Goal: Task Accomplishment & Management: Complete application form

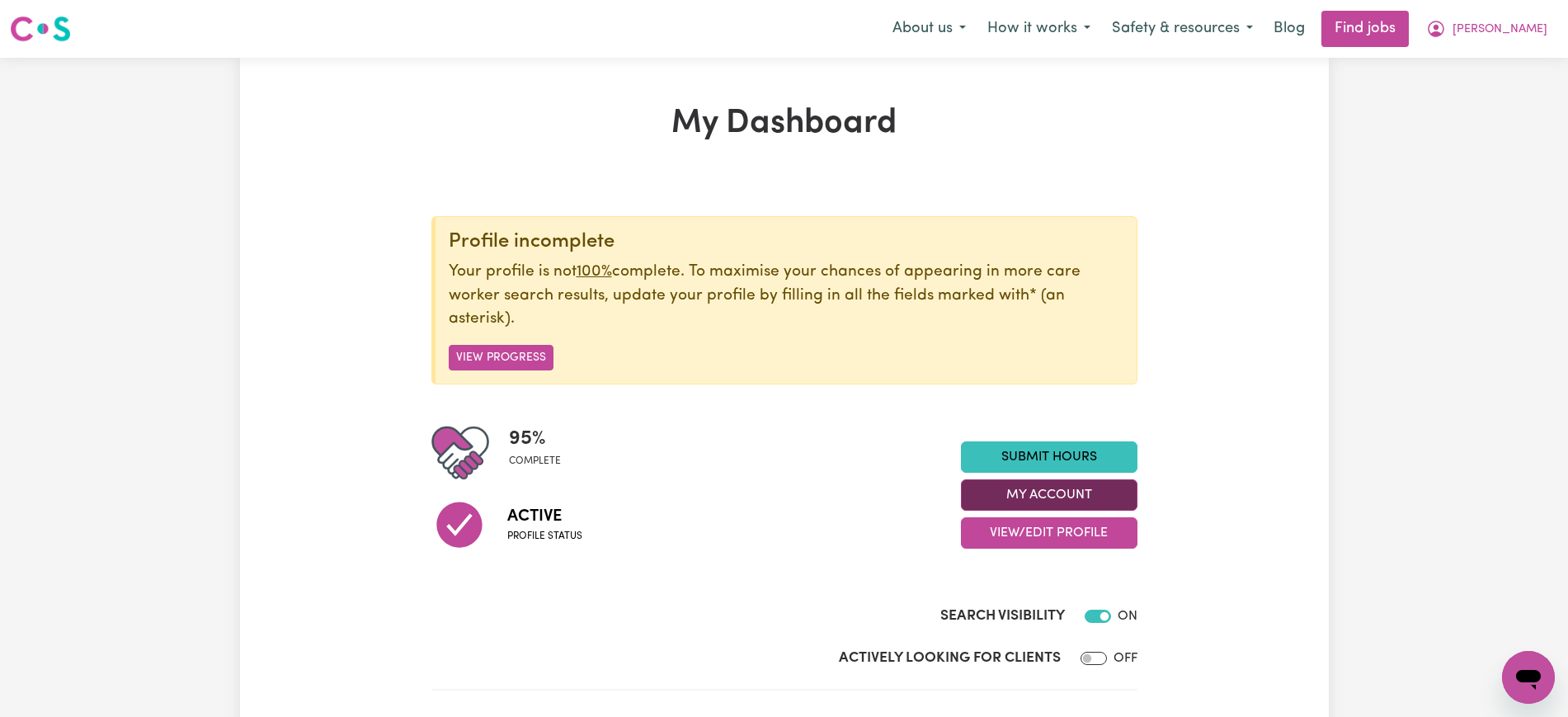
click at [1049, 498] on button "My Account" at bounding box center [1049, 495] width 176 height 31
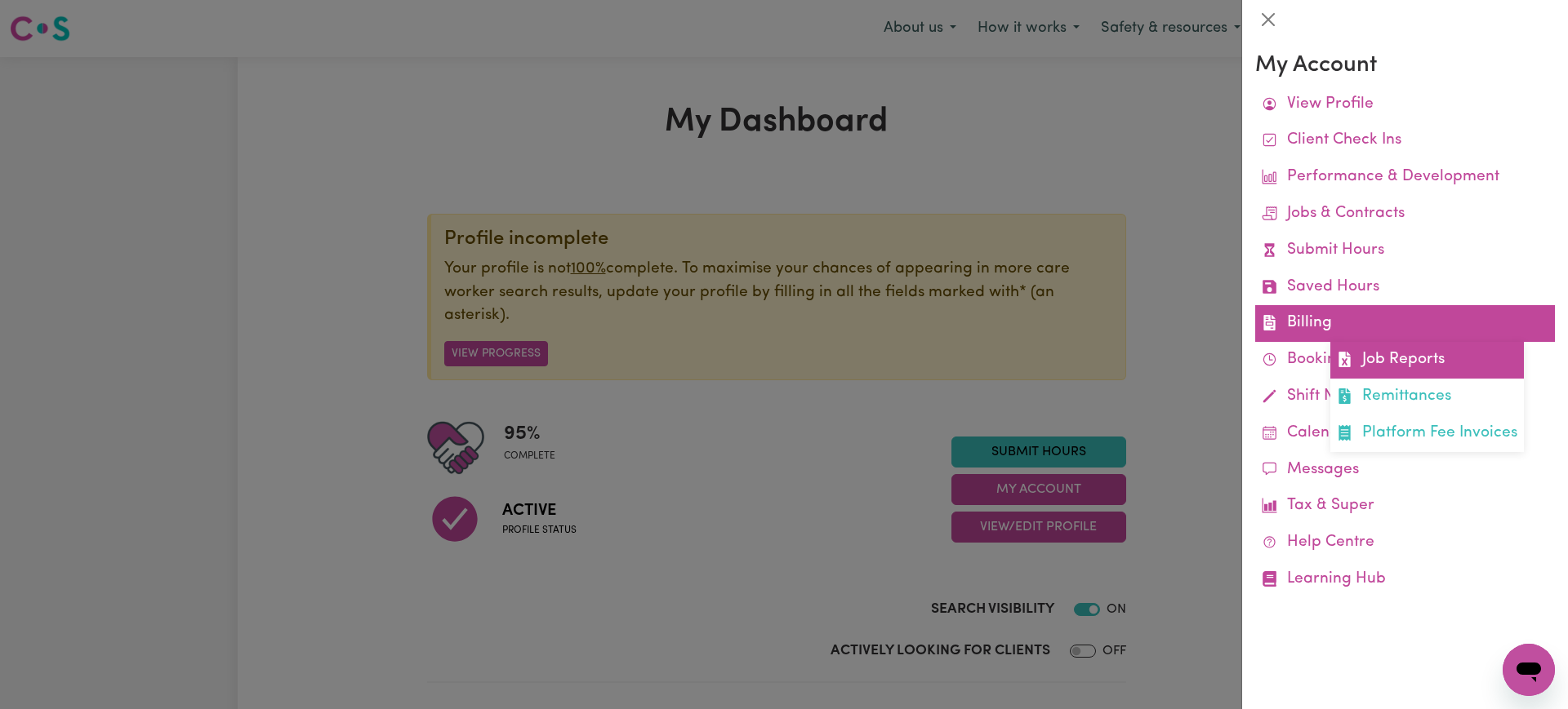
click at [1359, 360] on link "Job Reports" at bounding box center [1427, 360] width 194 height 37
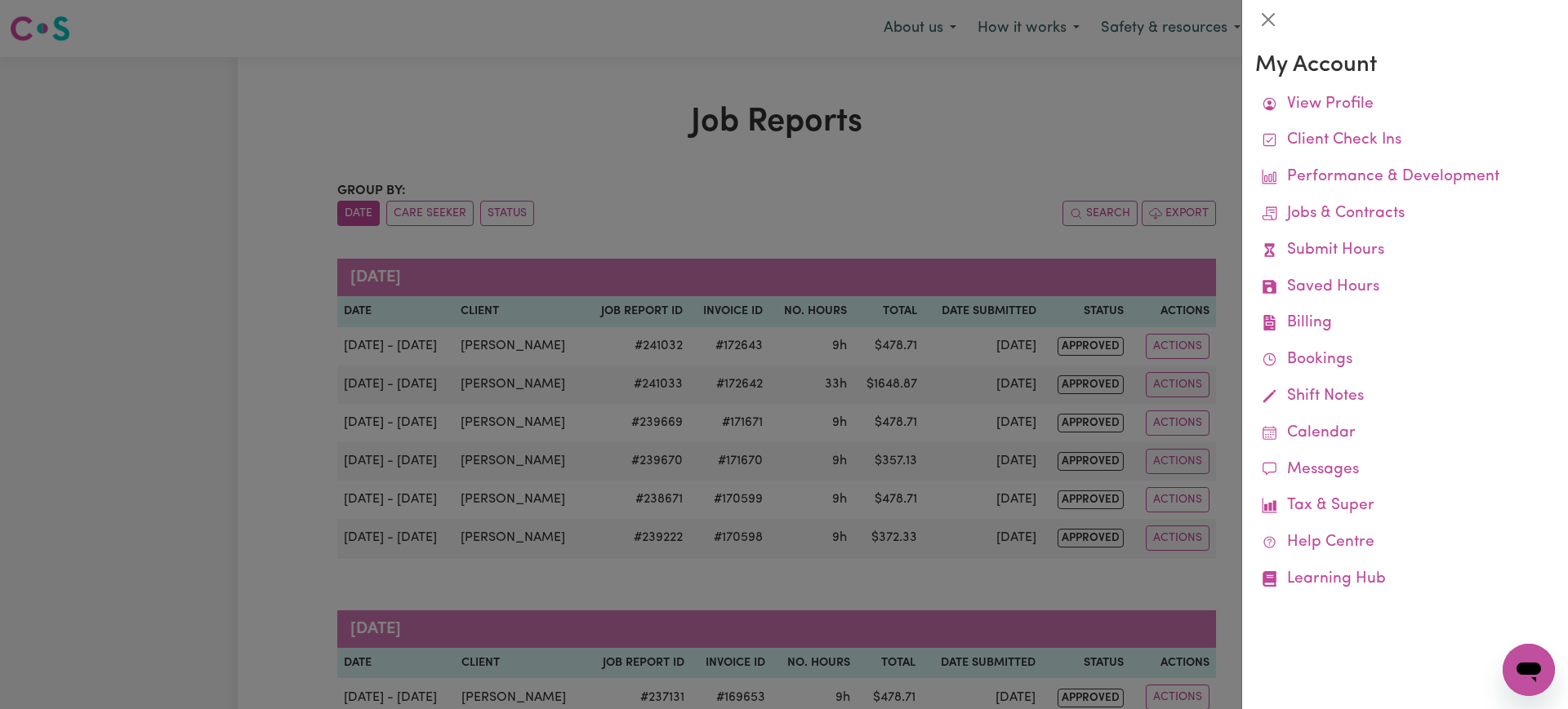
click at [922, 159] on div at bounding box center [784, 354] width 1568 height 709
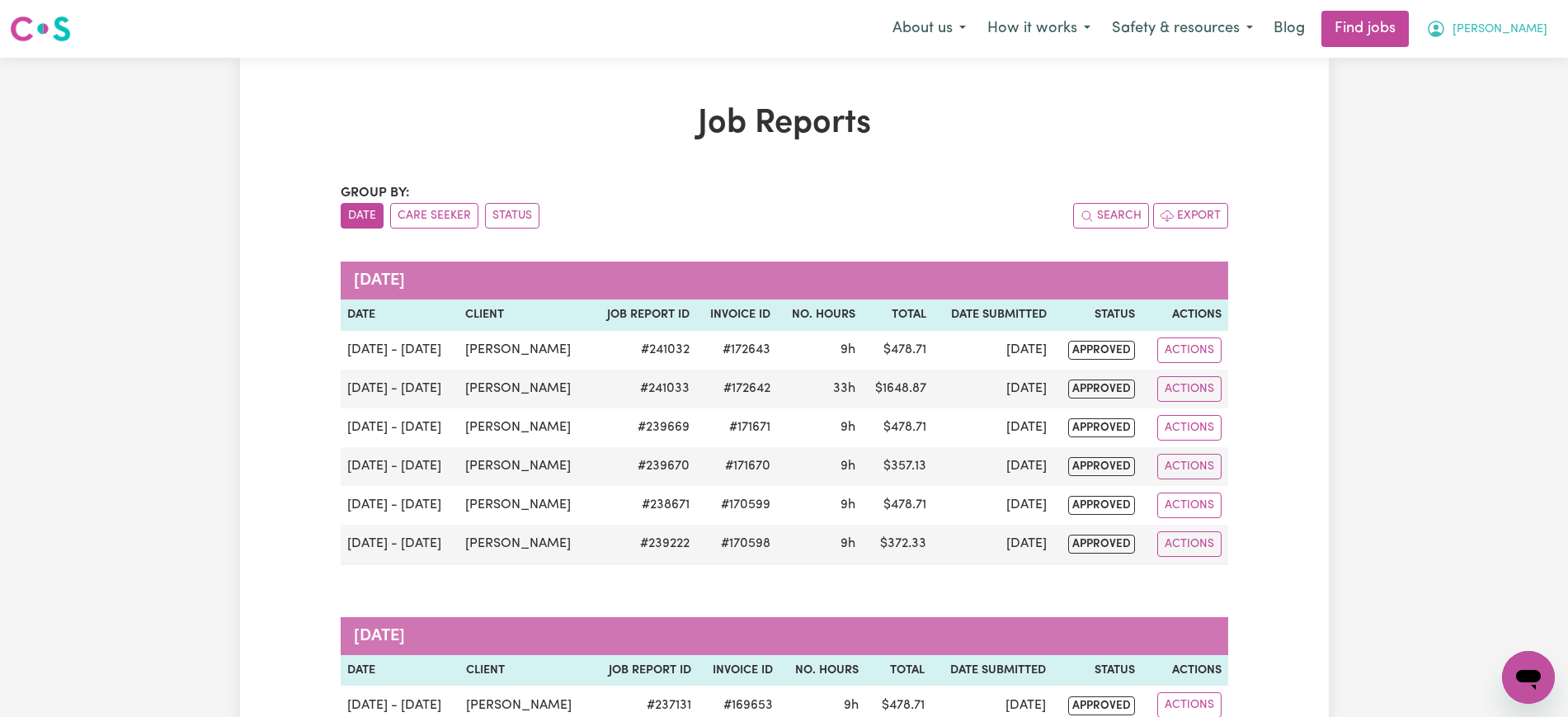
click at [1524, 27] on span "[PERSON_NAME]" at bounding box center [1500, 30] width 95 height 19
click at [1514, 60] on link "My Account" at bounding box center [1492, 64] width 131 height 31
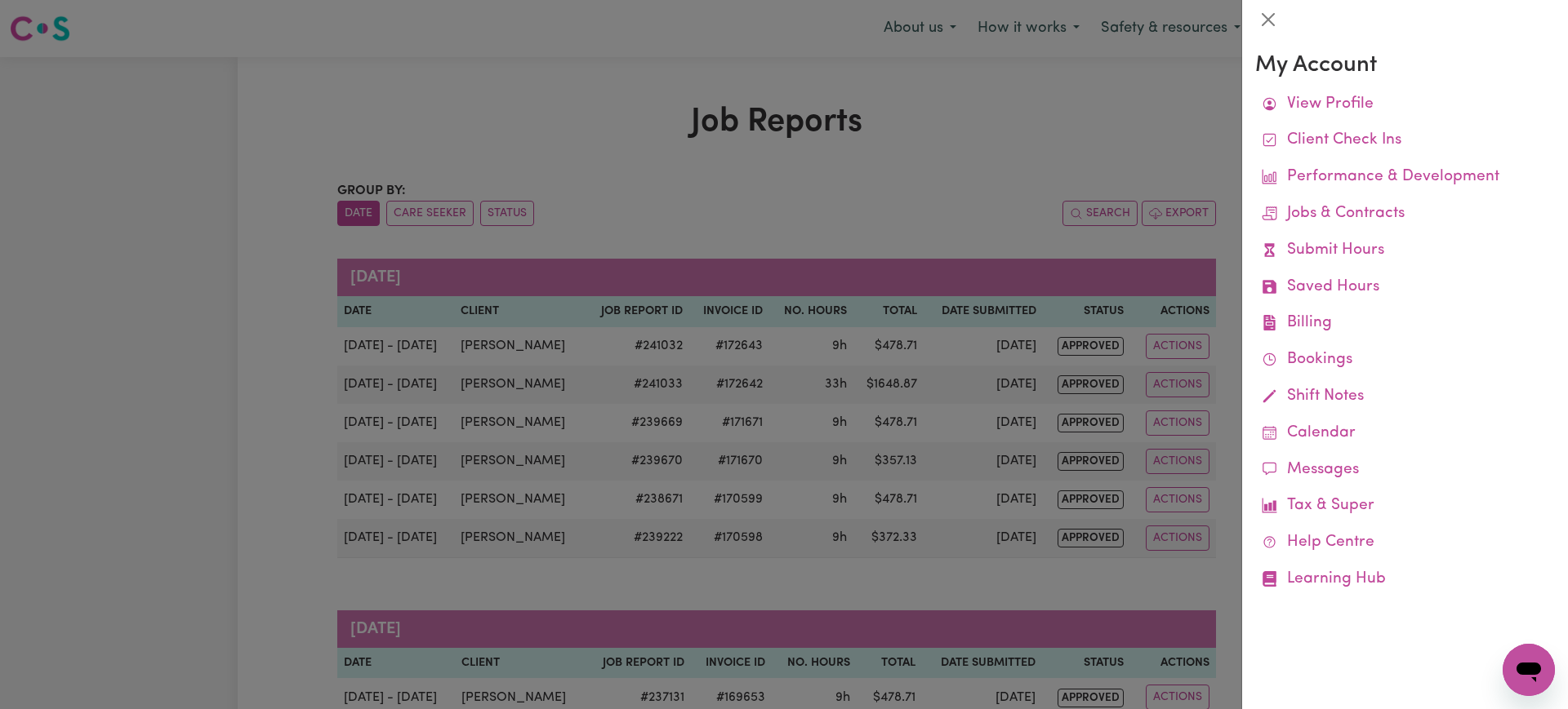
drag, startPoint x: 1113, startPoint y: 152, endPoint x: 1263, endPoint y: 110, distance: 155.8
click at [1114, 151] on div at bounding box center [784, 354] width 1568 height 709
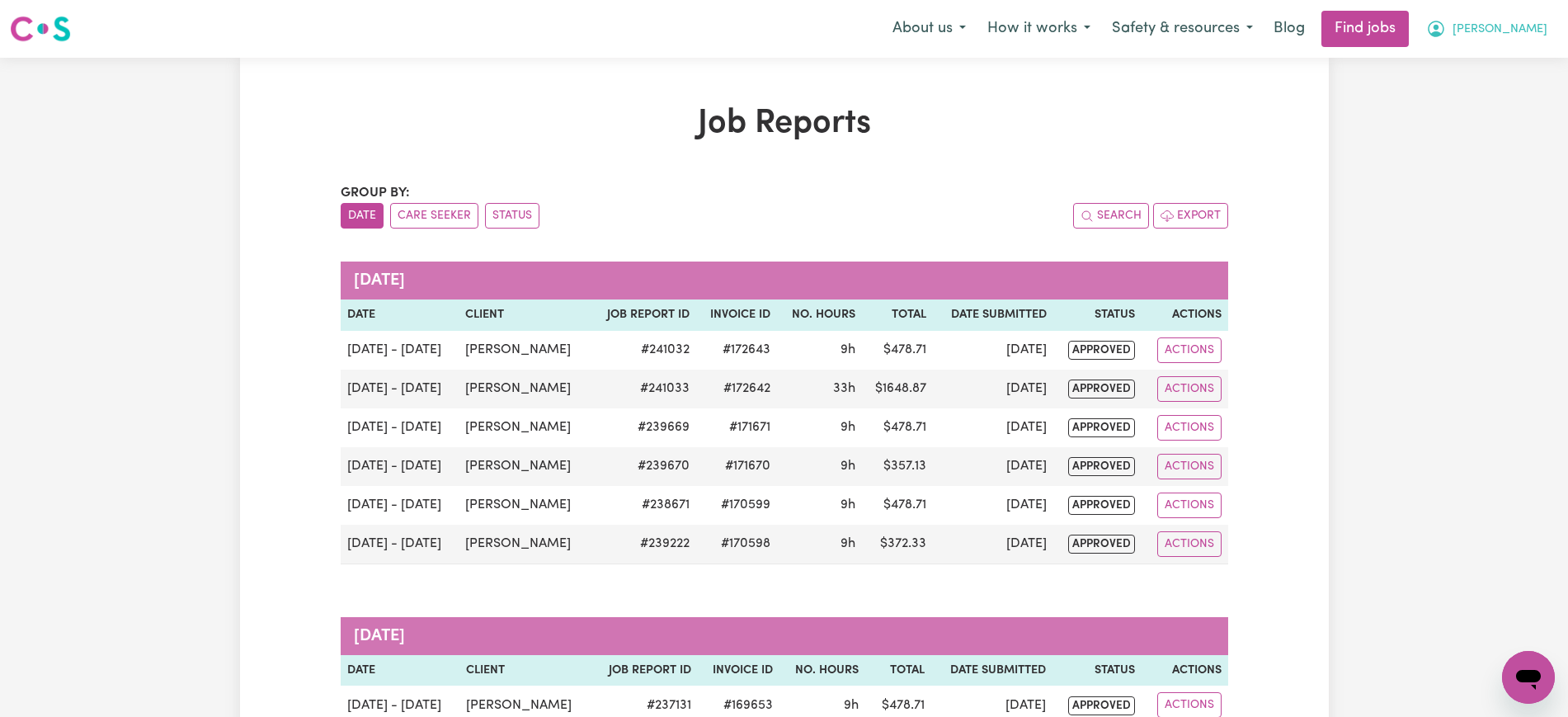
click at [1444, 35] on icon "My Account" at bounding box center [1436, 29] width 17 height 17
click at [1459, 65] on link "My Account" at bounding box center [1492, 64] width 131 height 31
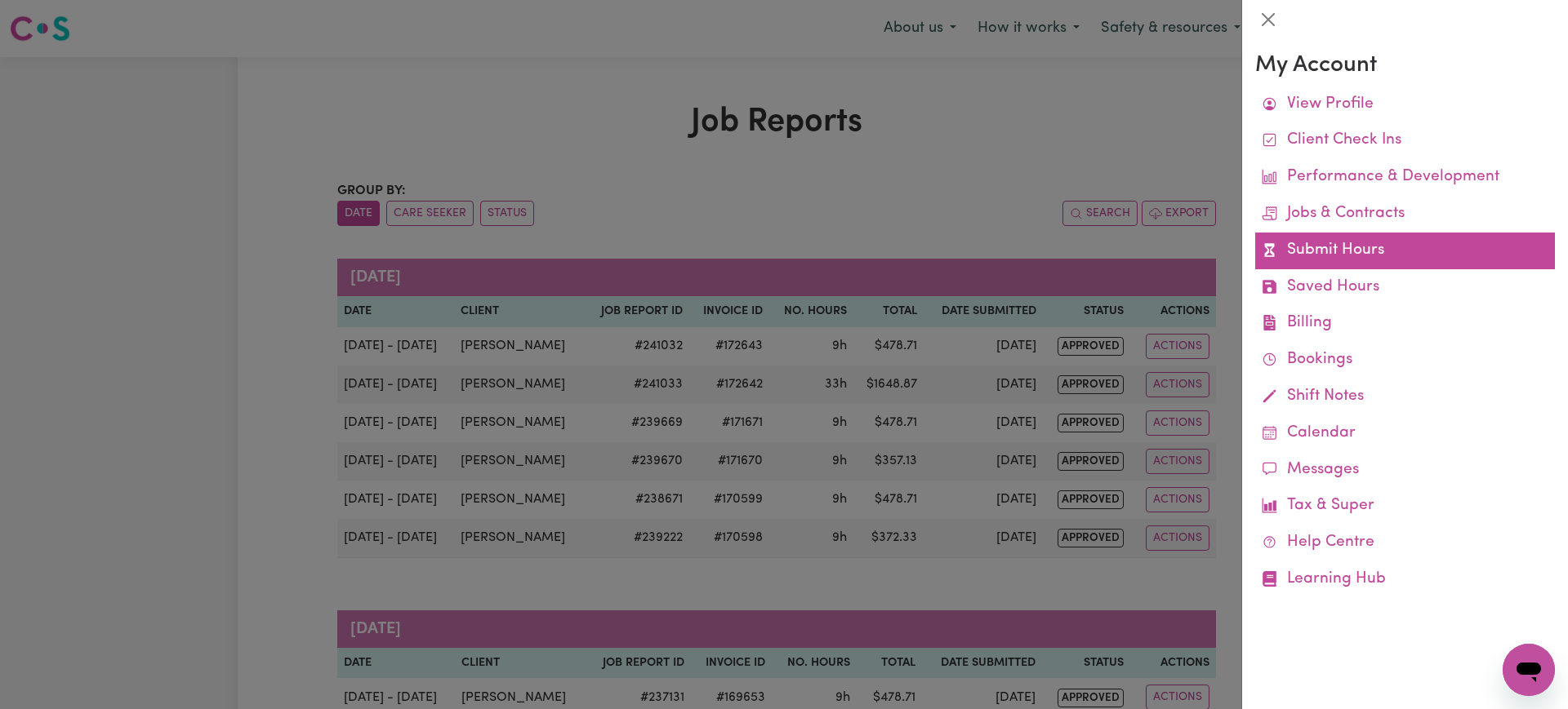
click at [1328, 251] on link "Submit Hours" at bounding box center [1404, 251] width 300 height 37
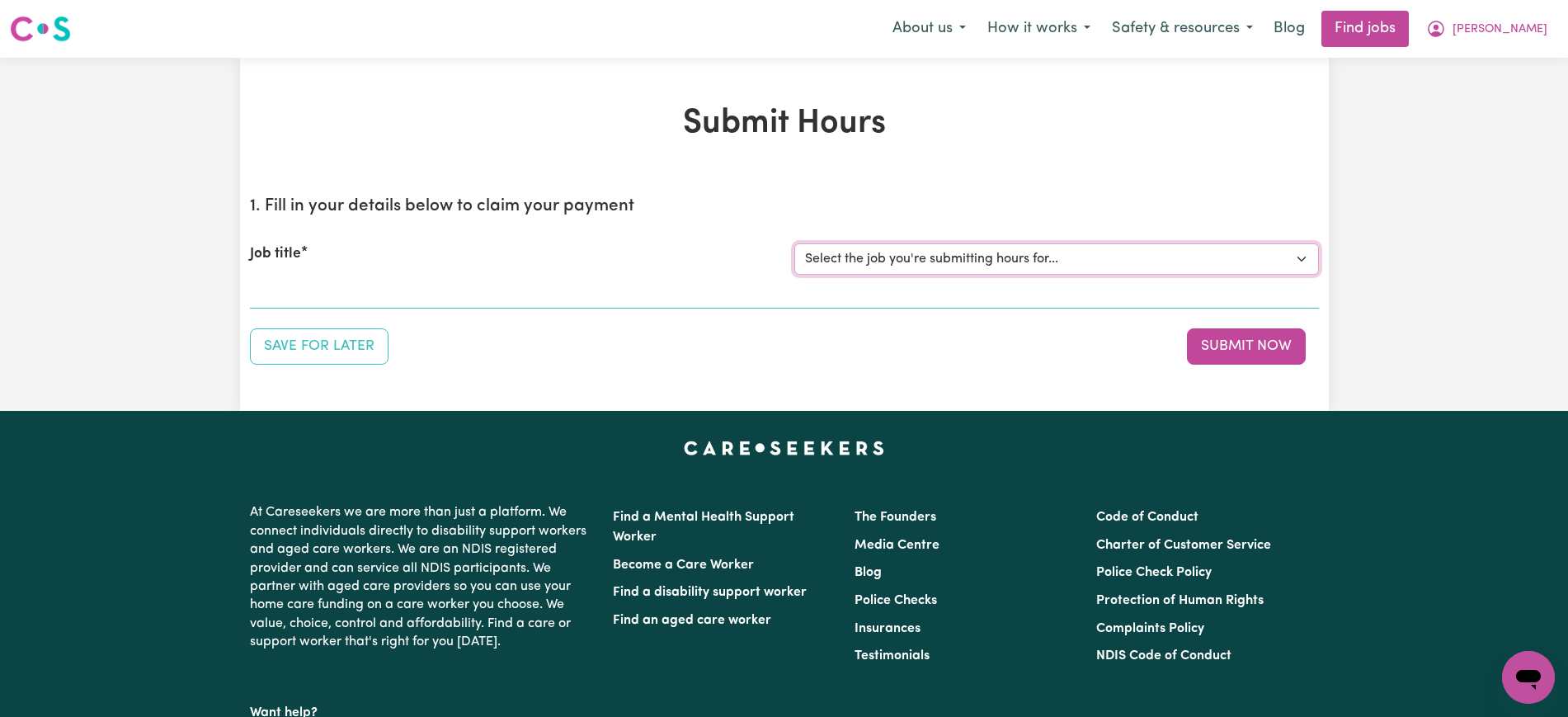
click at [1217, 268] on select "Select the job you're submitting hours for... [[PERSON_NAME]] Care worker neede…" at bounding box center [1056, 259] width 524 height 31
select select "1640"
click at [794, 244] on select "Select the job you're submitting hours for... [[PERSON_NAME]] Care worker neede…" at bounding box center [1056, 259] width 524 height 31
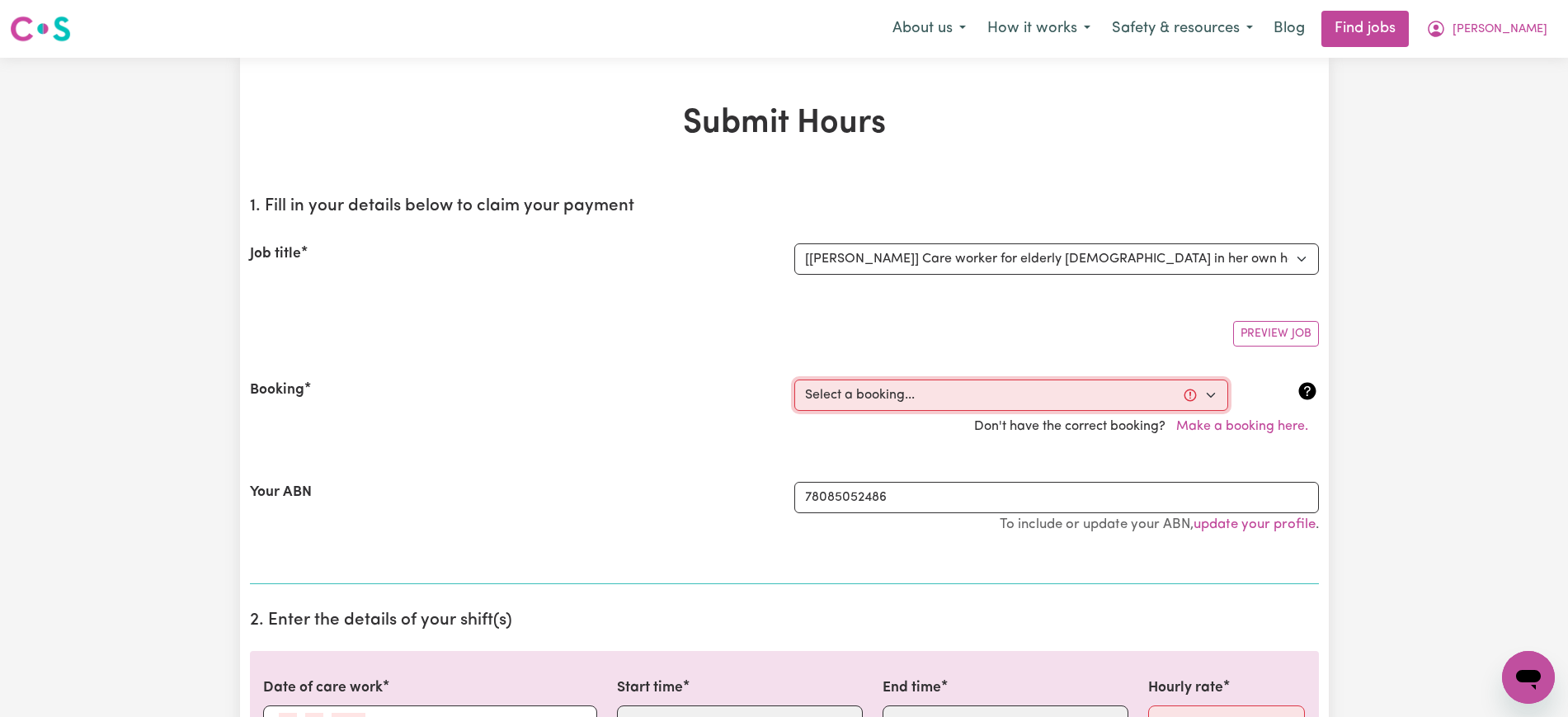
click at [960, 401] on select "Select a booking... [DATE] 11:00am to 06:00pm (RECURRING) [DATE] 03:30pm to 05:…" at bounding box center [1011, 395] width 434 height 31
click at [889, 403] on select "Select a booking... [DATE] 11:00am to 06:00pm (RECURRING) [DATE] 03:30pm to 05:…" at bounding box center [1011, 395] width 434 height 31
click at [1001, 395] on select "Select a booking... [DATE] 11:00am to 06:00pm (RECURRING) [DATE] 03:30pm to 05:…" at bounding box center [1011, 395] width 434 height 31
click at [892, 399] on select "Select a booking... [DATE] 11:00am to 06:00pm (RECURRING) [DATE] 03:30pm to 05:…" at bounding box center [1011, 395] width 434 height 31
click at [995, 400] on select "Select a booking... [DATE] 11:00am to 06:00pm (RECURRING) [DATE] 03:30pm to 05:…" at bounding box center [1011, 395] width 434 height 31
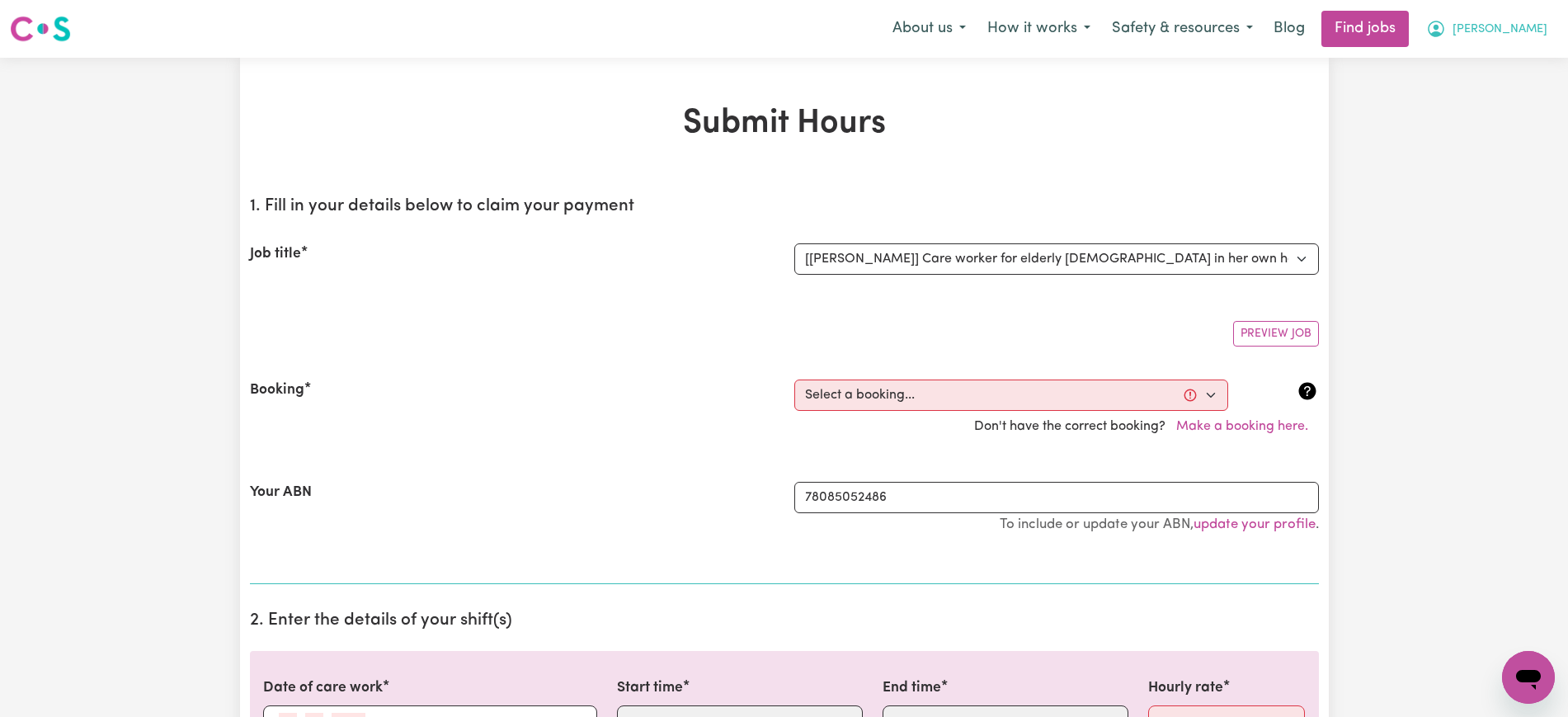
click at [1446, 30] on icon "My Account" at bounding box center [1436, 29] width 19 height 19
click at [1478, 127] on link "Logout" at bounding box center [1492, 126] width 131 height 31
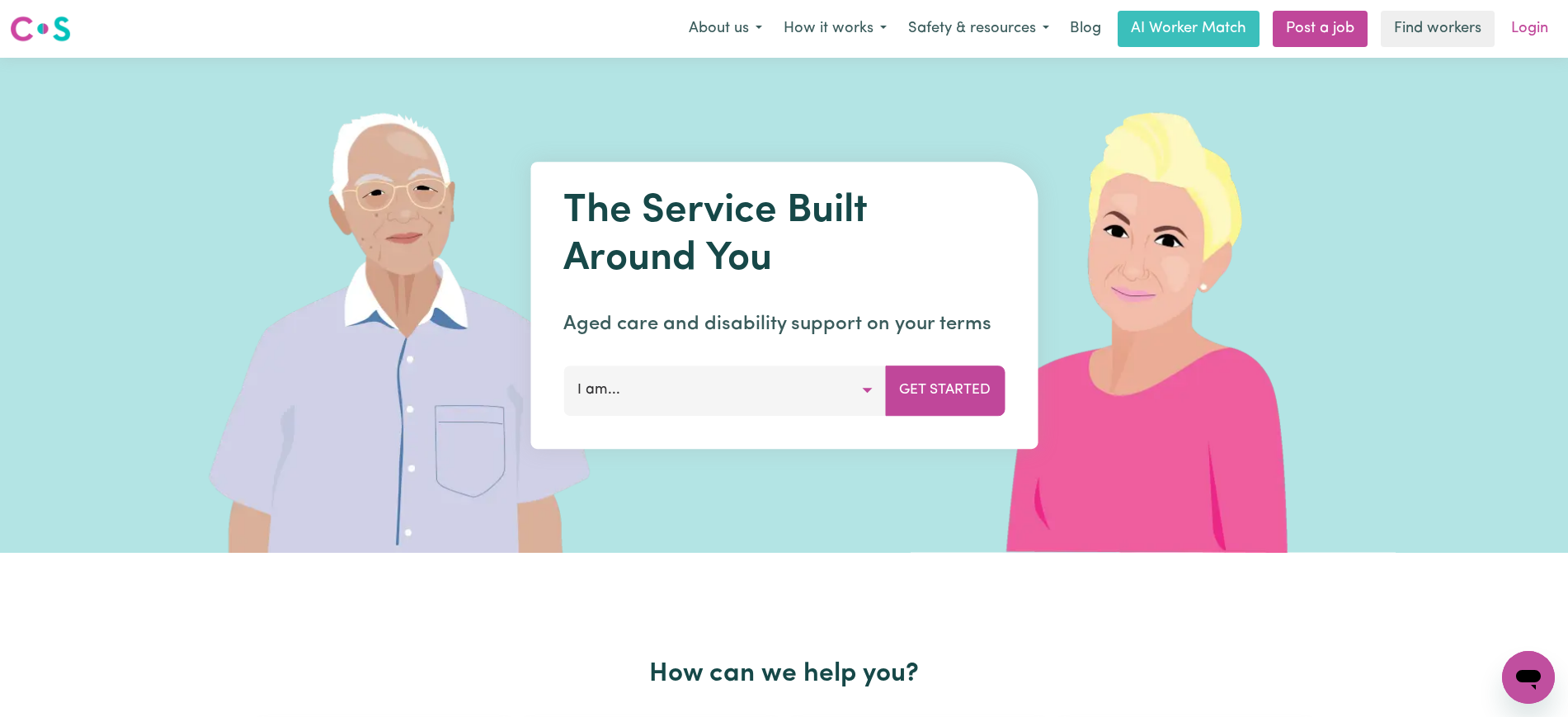
click at [1522, 34] on link "Login" at bounding box center [1530, 29] width 57 height 36
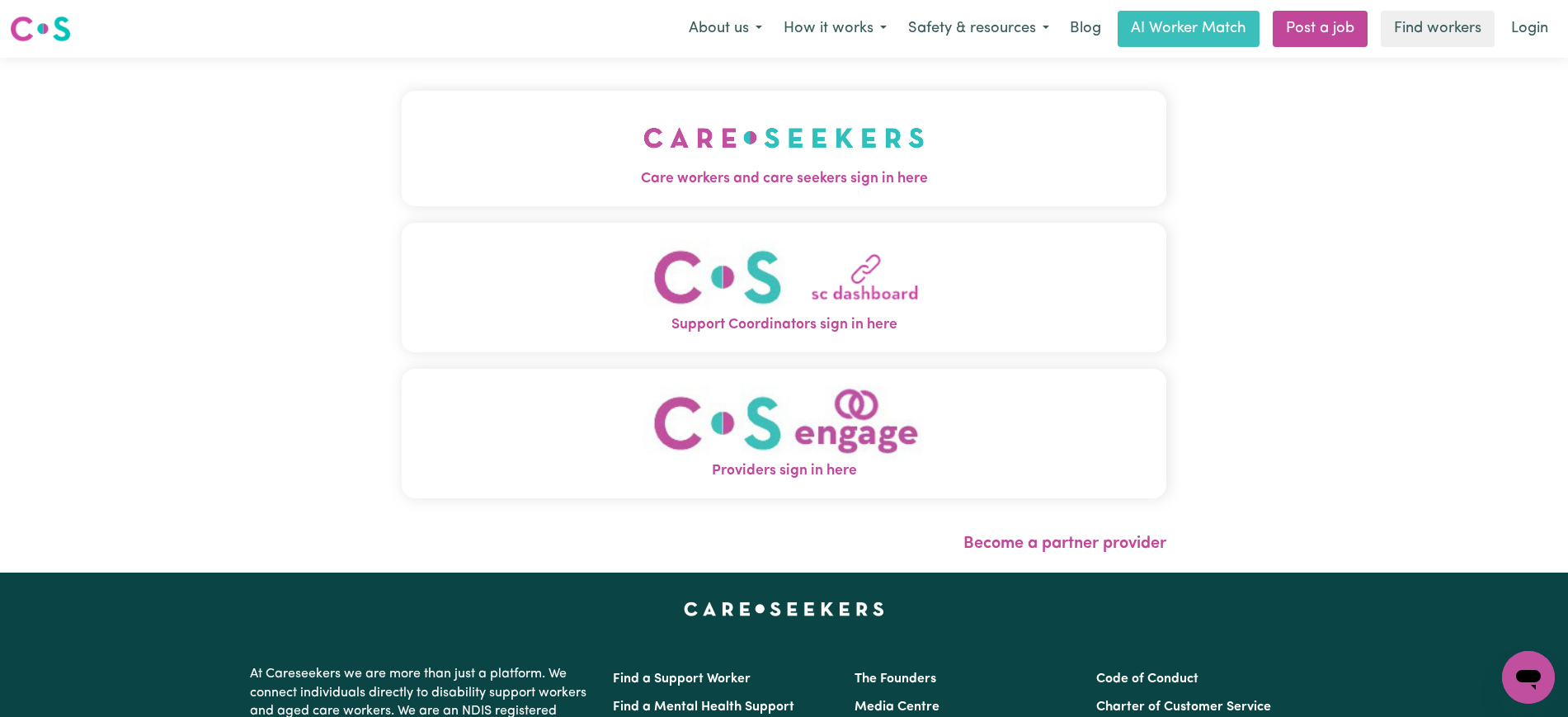
click at [623, 145] on button "Care workers and care seekers sign in here" at bounding box center [784, 148] width 765 height 116
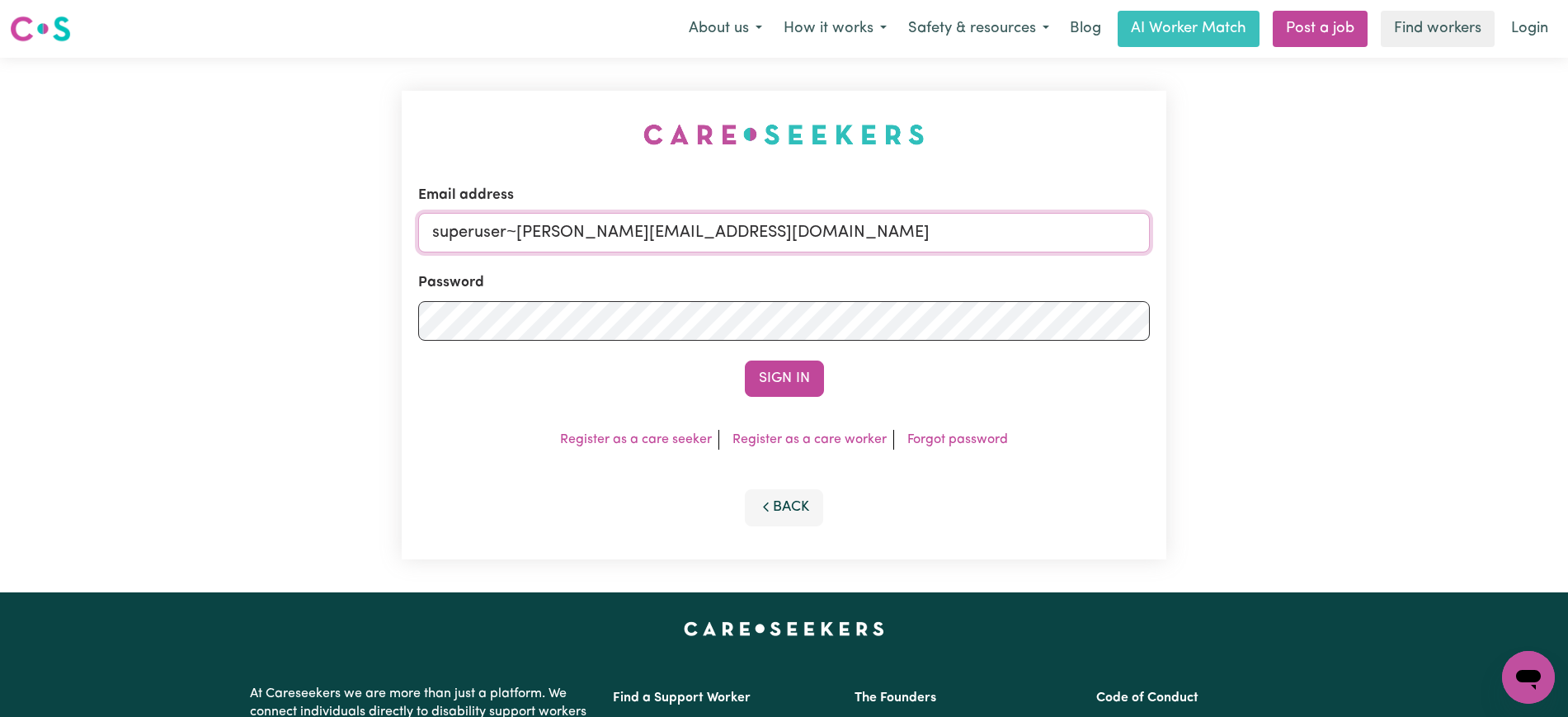
drag, startPoint x: 757, startPoint y: 235, endPoint x: 0, endPoint y: 229, distance: 757.0
click at [0, 234] on div "Email address superuser~[PERSON_NAME][EMAIL_ADDRESS][DOMAIN_NAME] Password Sign…" at bounding box center [784, 325] width 1568 height 535
type input "[PERSON_NAME][EMAIL_ADDRESS][DOMAIN_NAME]"
click at [745, 361] on button "Sign In" at bounding box center [785, 379] width 79 height 36
